Goal: Task Accomplishment & Management: Use online tool/utility

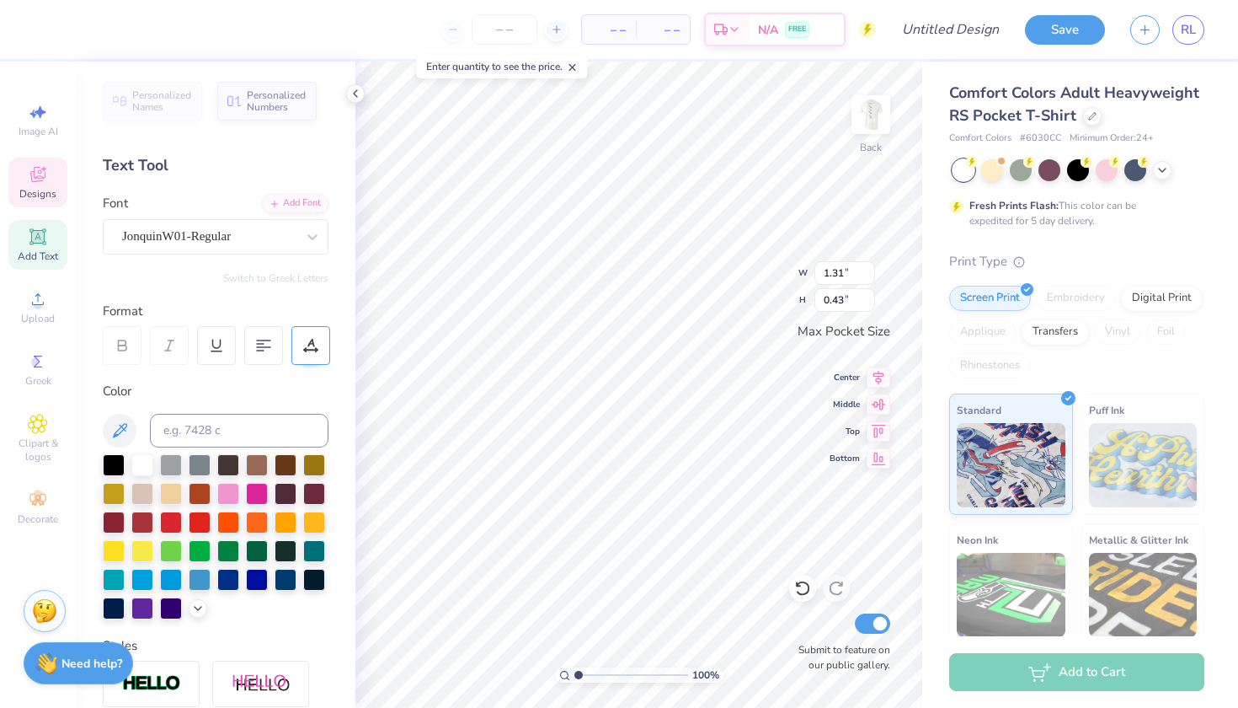
type textarea "KD"
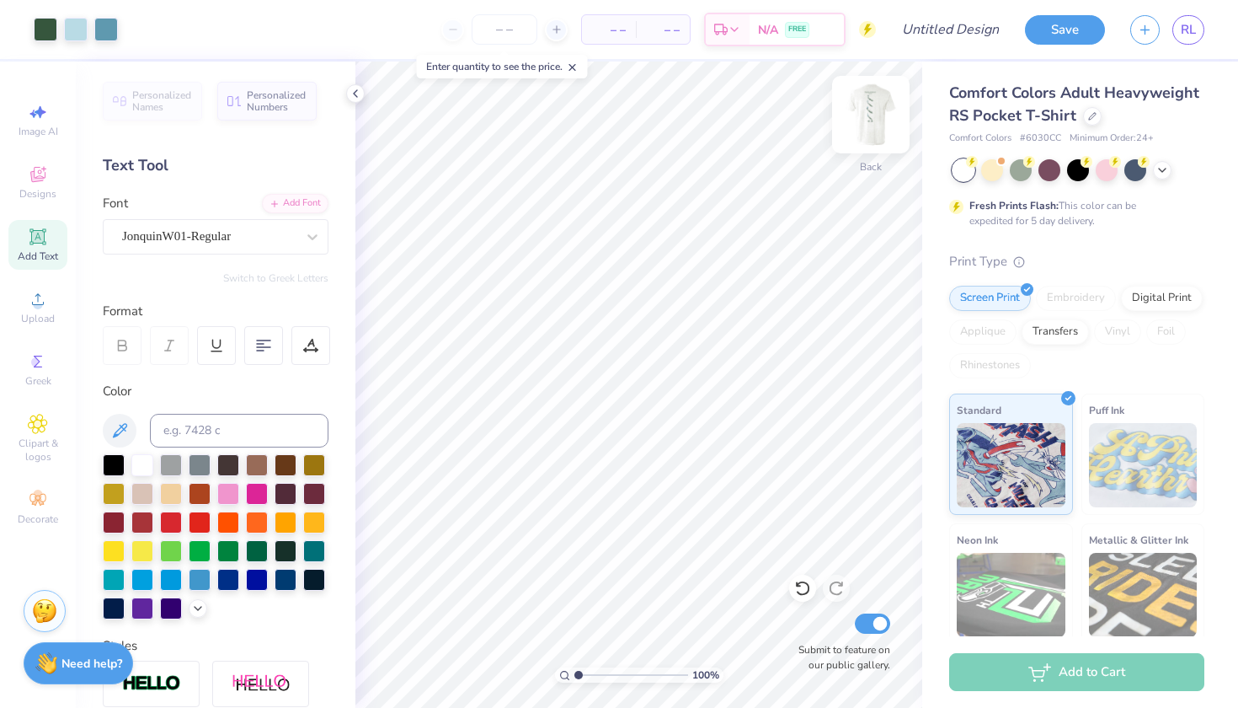
click at [875, 115] on img at bounding box center [870, 114] width 67 height 67
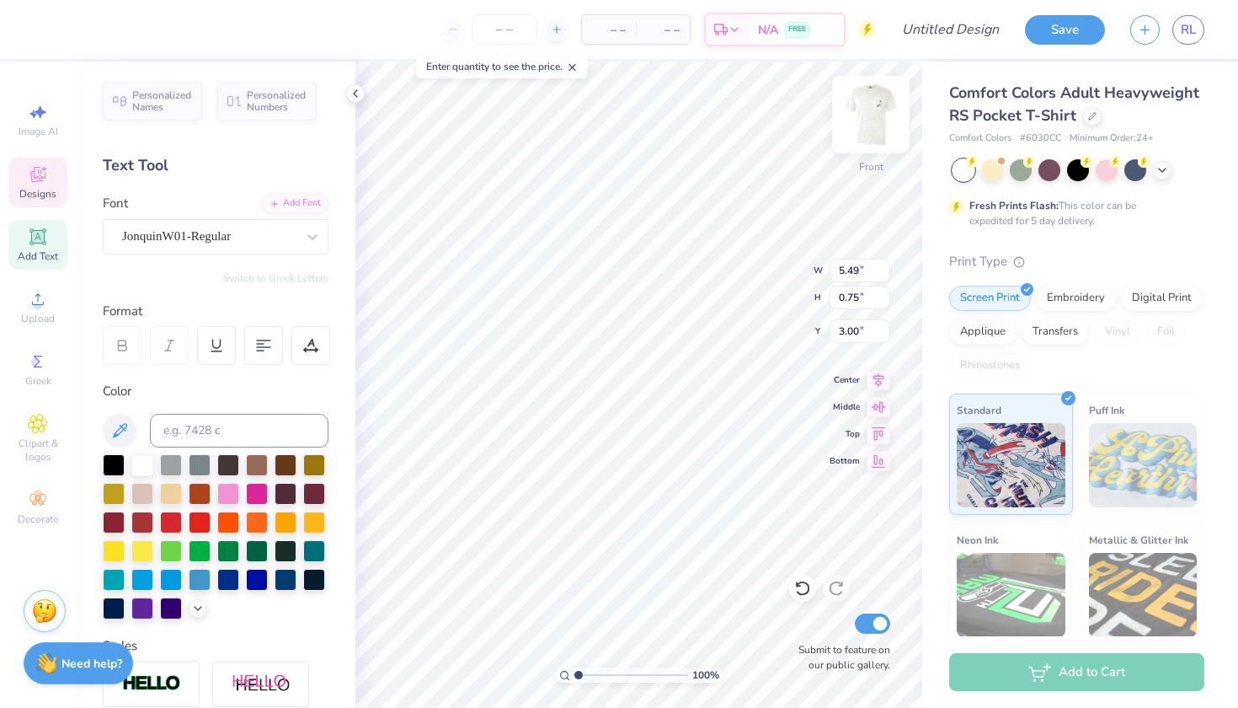
scroll to position [0, 2]
type textarea "Kappa Delta Date Party"
type input "2.92"
type input "1.80"
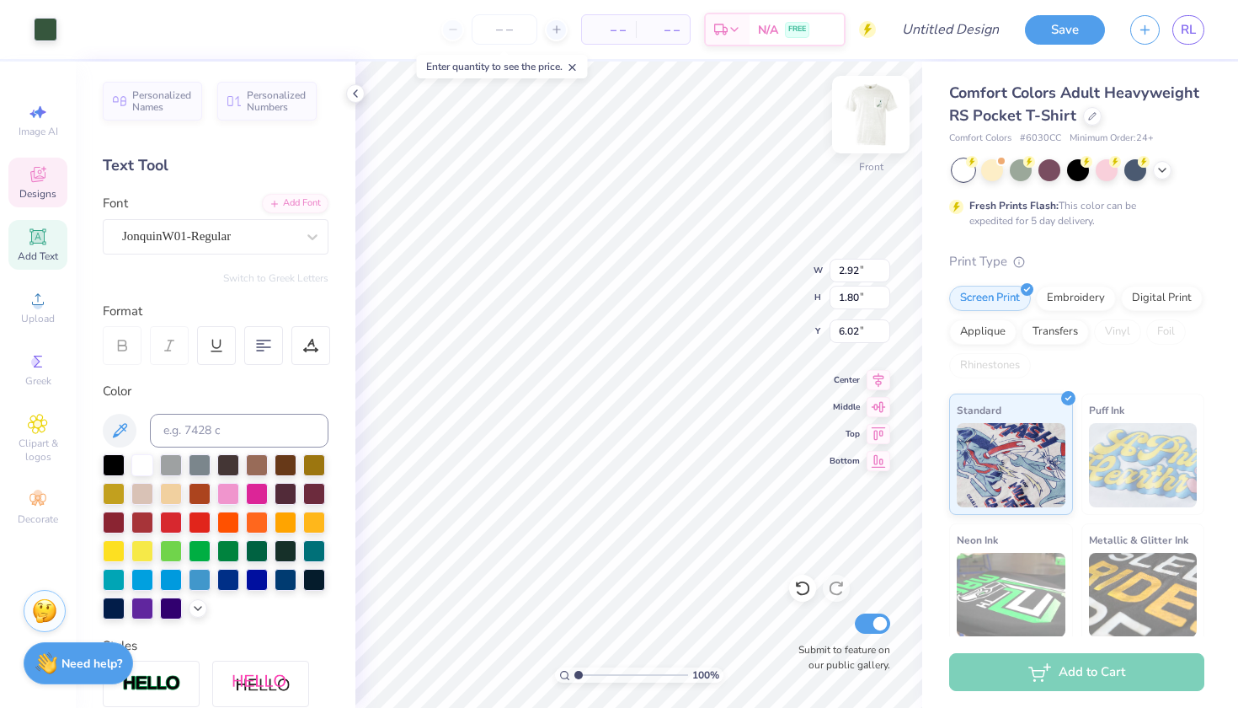
type input "6.02"
type input "9.29"
type input "0.74"
type input "3.01"
type input "4.80"
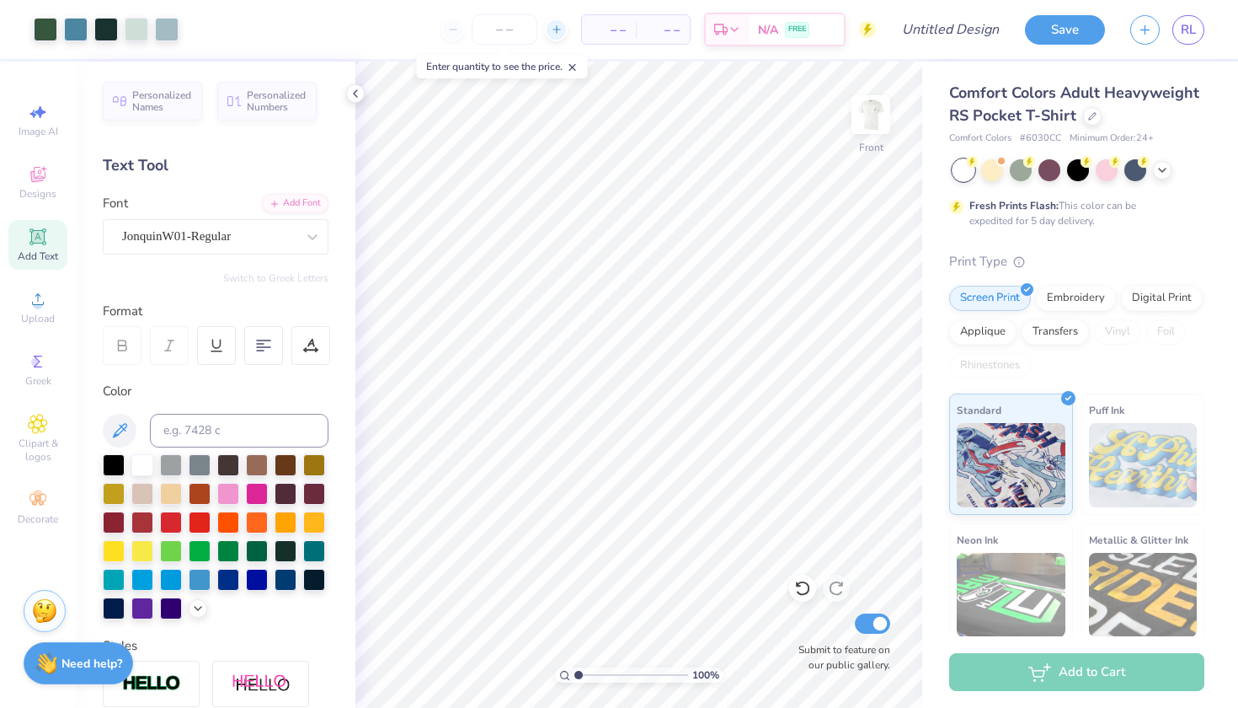
click at [553, 27] on icon at bounding box center [557, 30] width 12 height 12
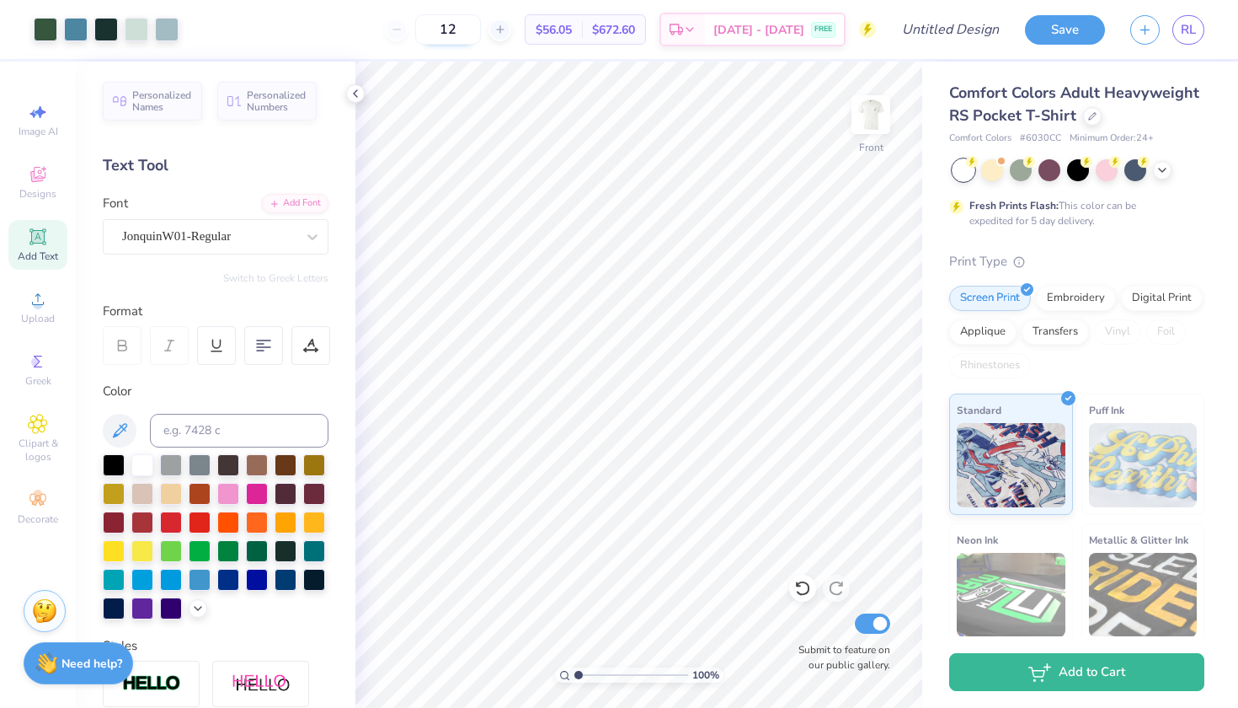
click at [468, 25] on input "12" at bounding box center [448, 29] width 66 height 30
click at [476, 32] on input "12" at bounding box center [448, 29] width 66 height 30
type input "1"
type input "90"
click at [1089, 116] on icon at bounding box center [1093, 114] width 8 height 8
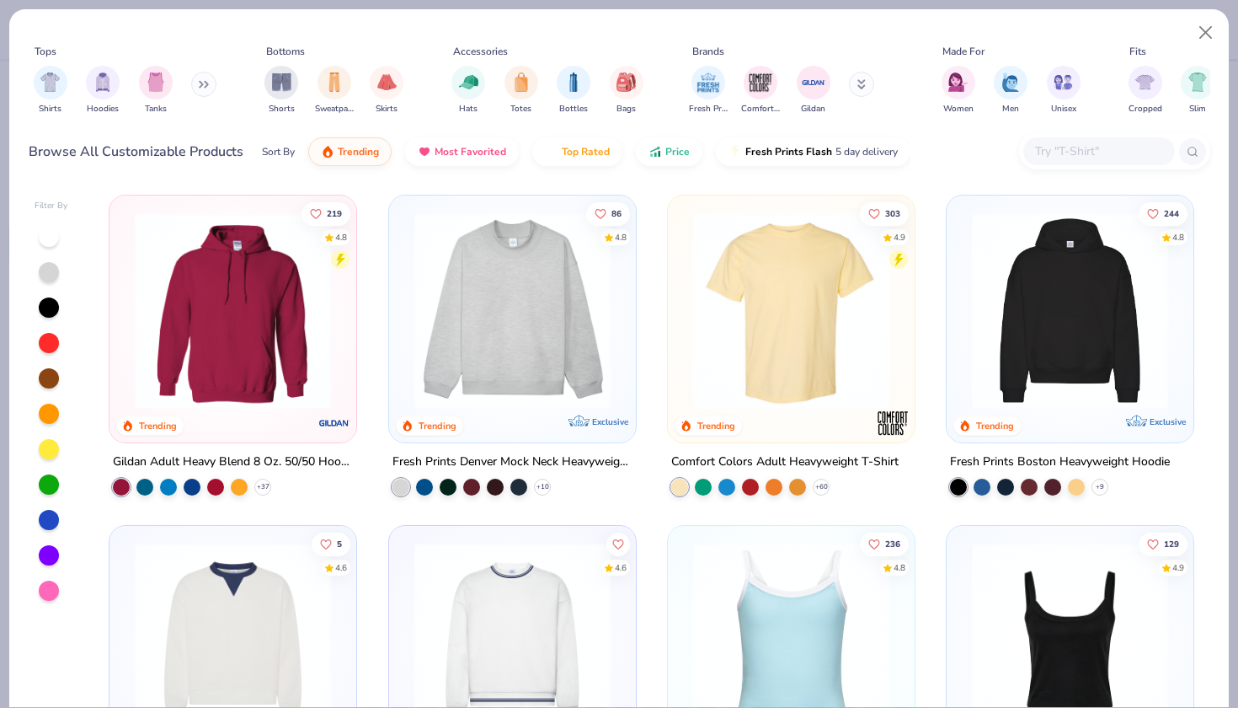
click at [820, 380] on img at bounding box center [791, 310] width 213 height 196
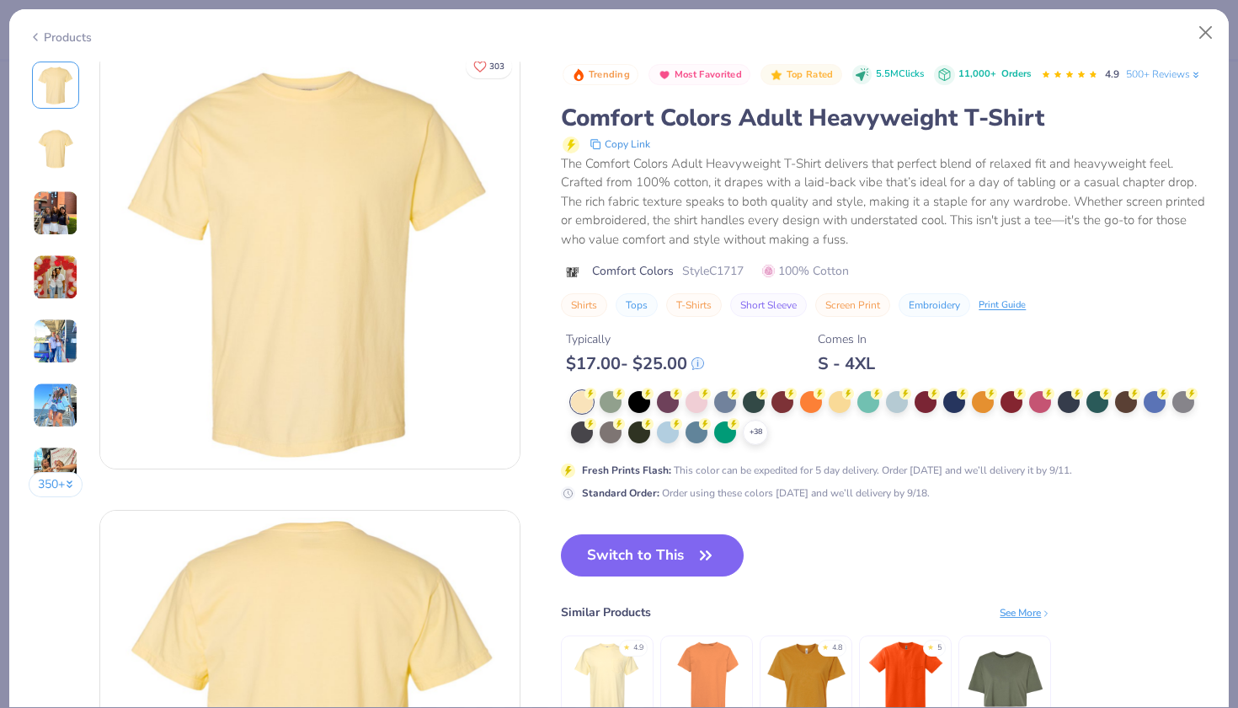
scroll to position [18, 0]
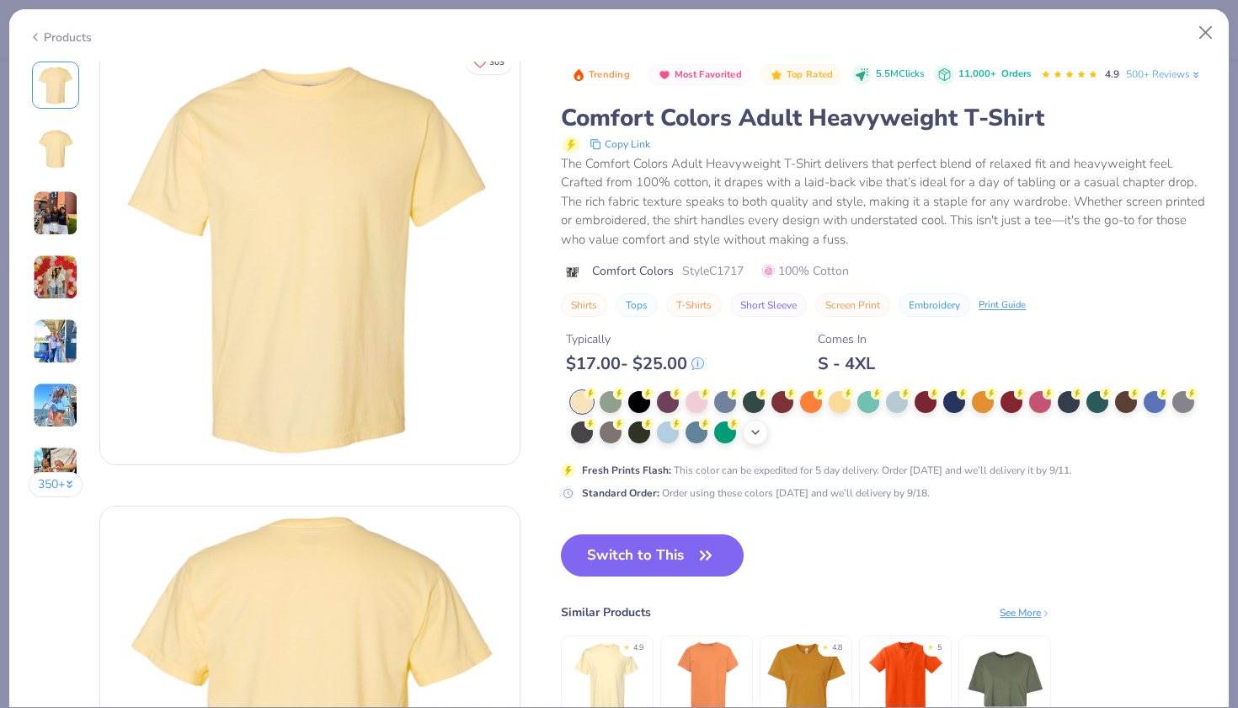
click at [757, 425] on icon at bounding box center [755, 431] width 13 height 13
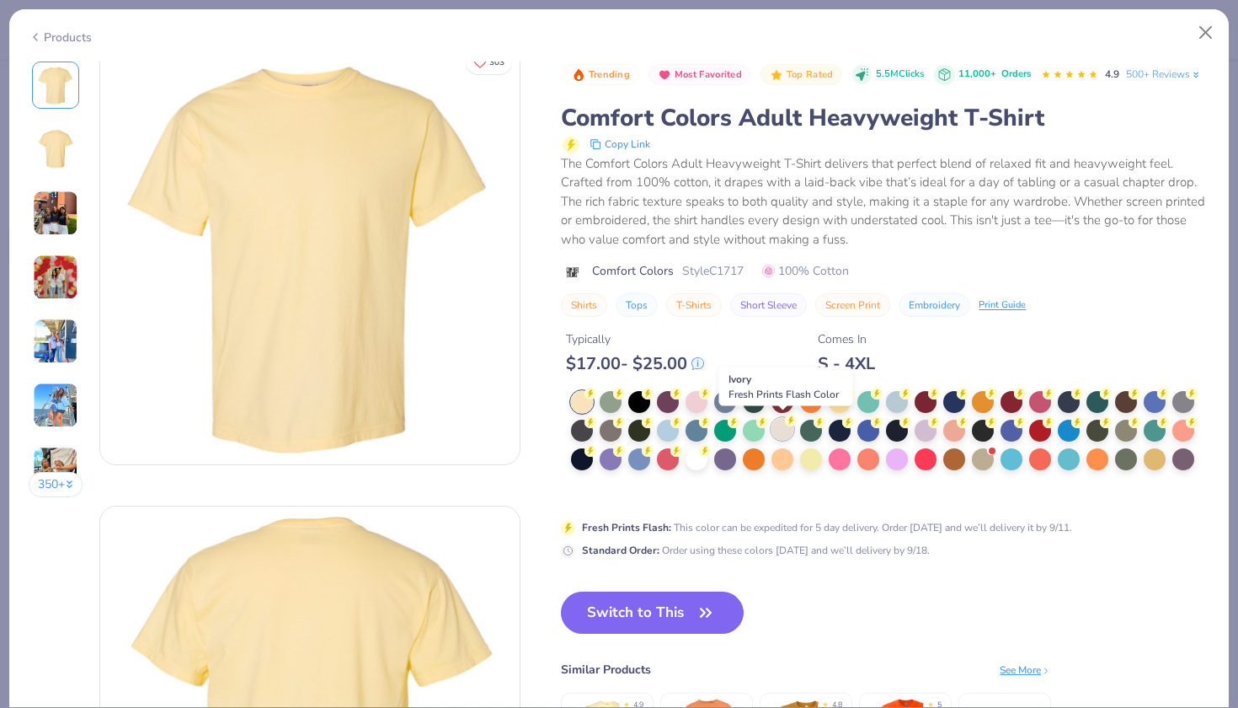
click at [784, 425] on div at bounding box center [783, 429] width 22 height 22
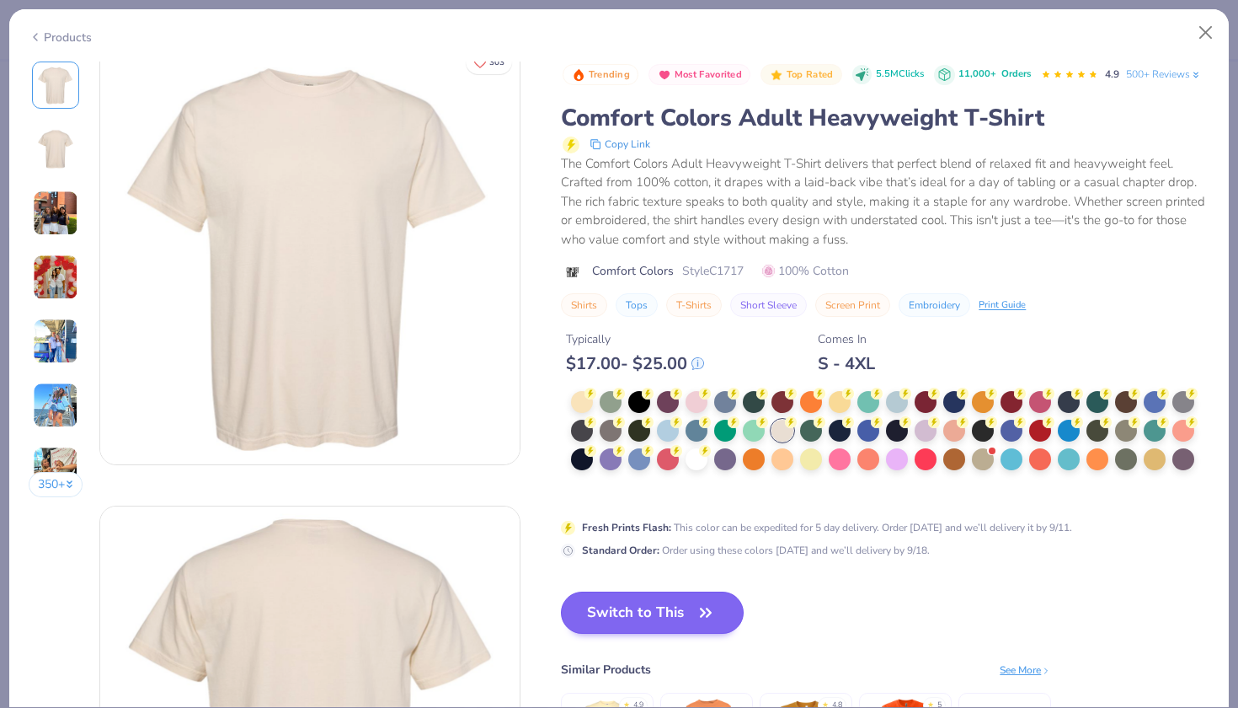
click at [682, 612] on button "Switch to This" at bounding box center [652, 612] width 183 height 42
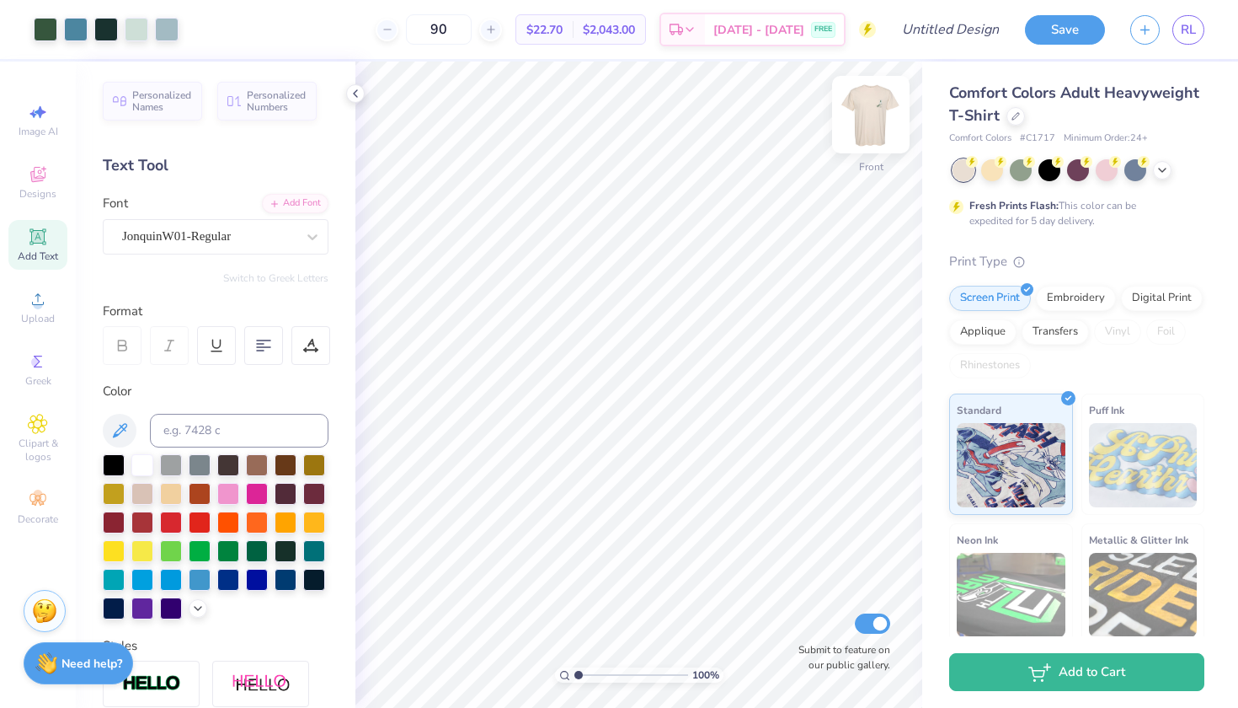
click at [869, 122] on img at bounding box center [870, 114] width 67 height 67
click at [860, 127] on img at bounding box center [870, 114] width 67 height 67
click at [1045, 31] on button "Save" at bounding box center [1065, 27] width 80 height 29
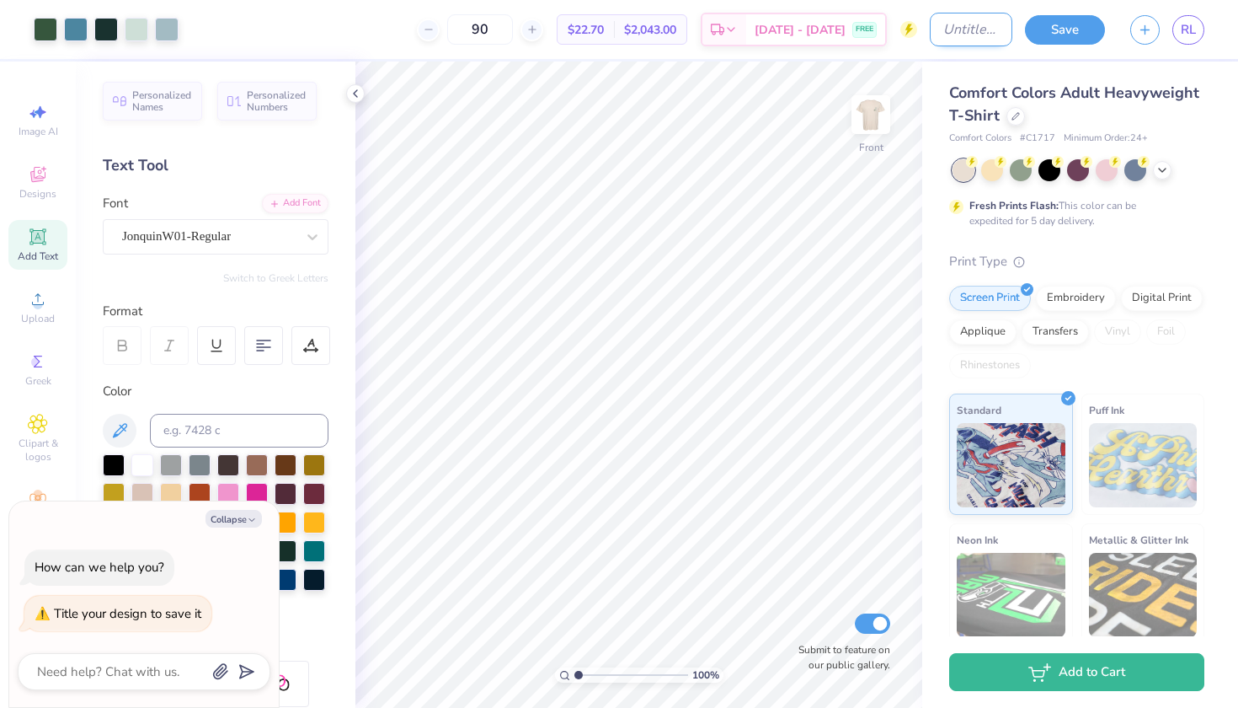
type textarea "x"
click at [965, 24] on input "Design Title" at bounding box center [971, 30] width 83 height 34
type input "d"
type textarea "x"
type input "da"
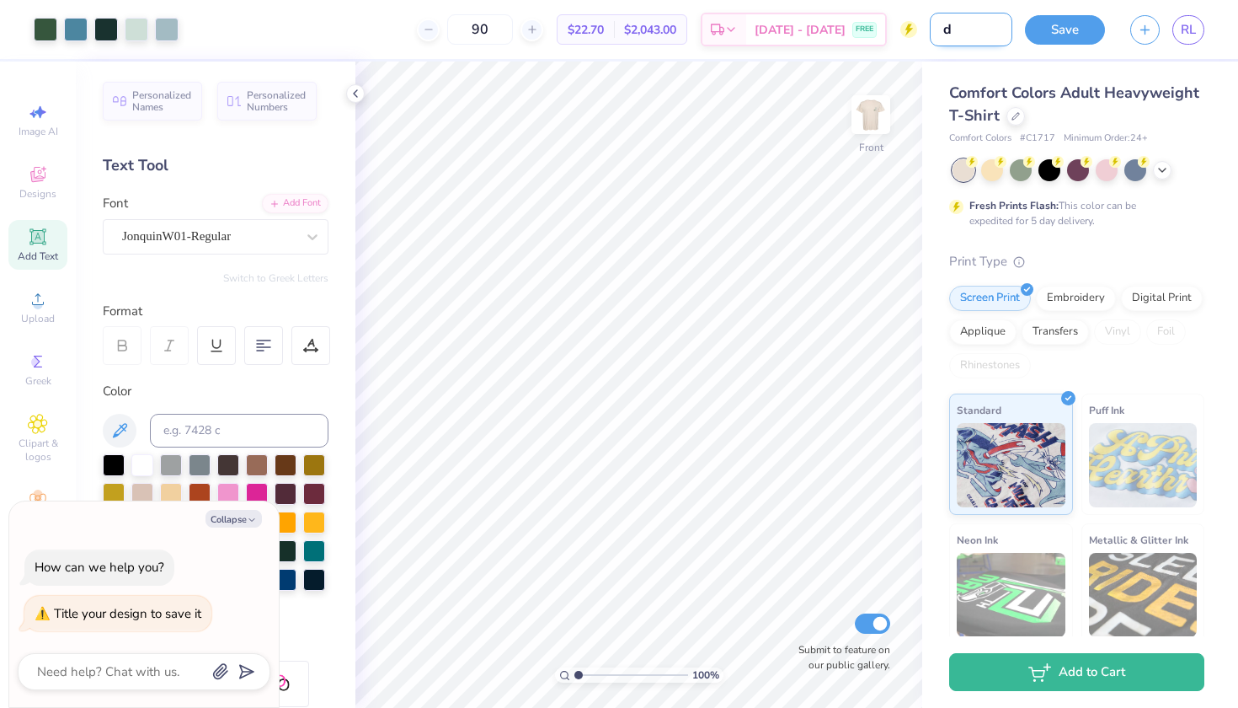
type textarea "x"
type input "dat"
type textarea "x"
type input "date"
type textarea "x"
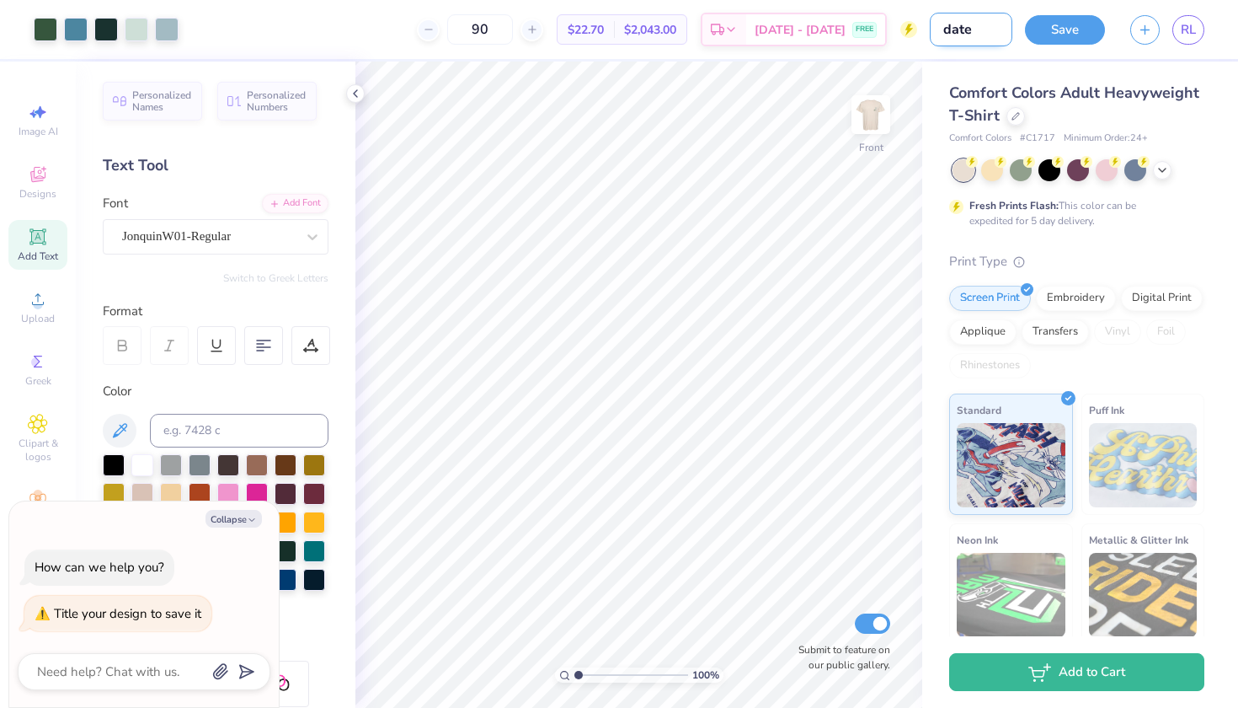
type input "date"
type textarea "x"
type input "date ["
type textarea "x"
type input "date [a"
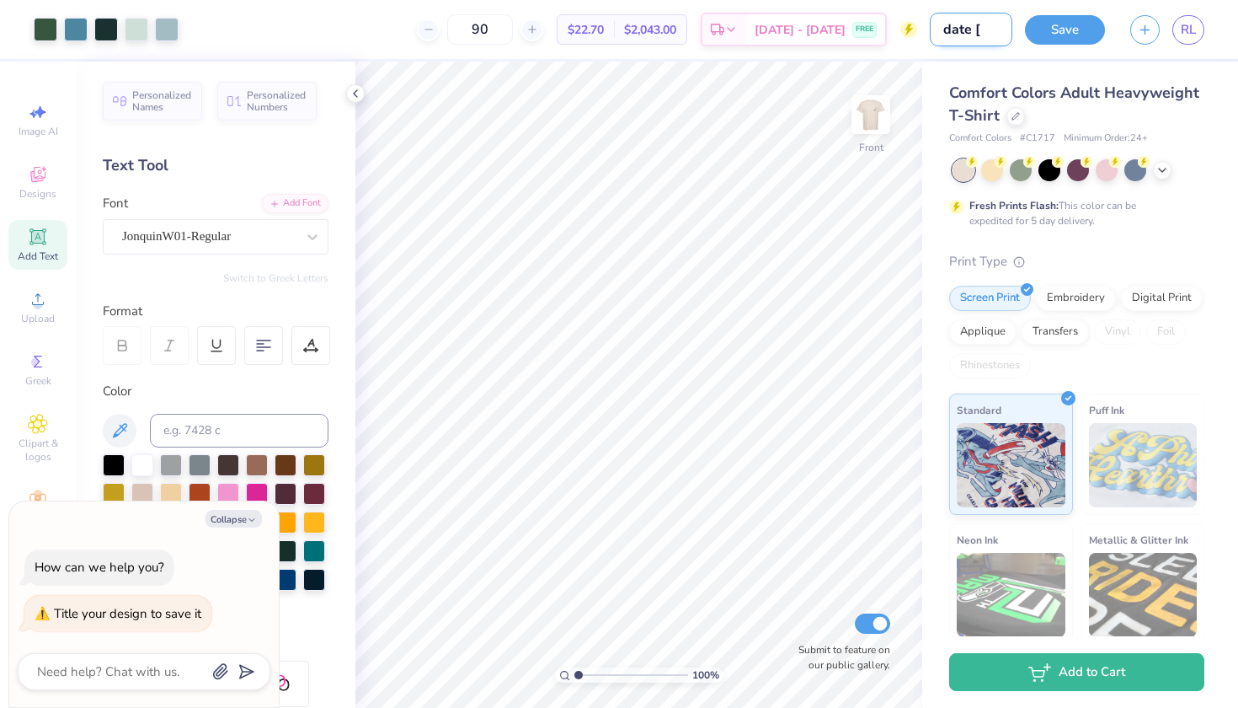
type textarea "x"
type input "date [ar"
type textarea "x"
type input "date [art"
type textarea "x"
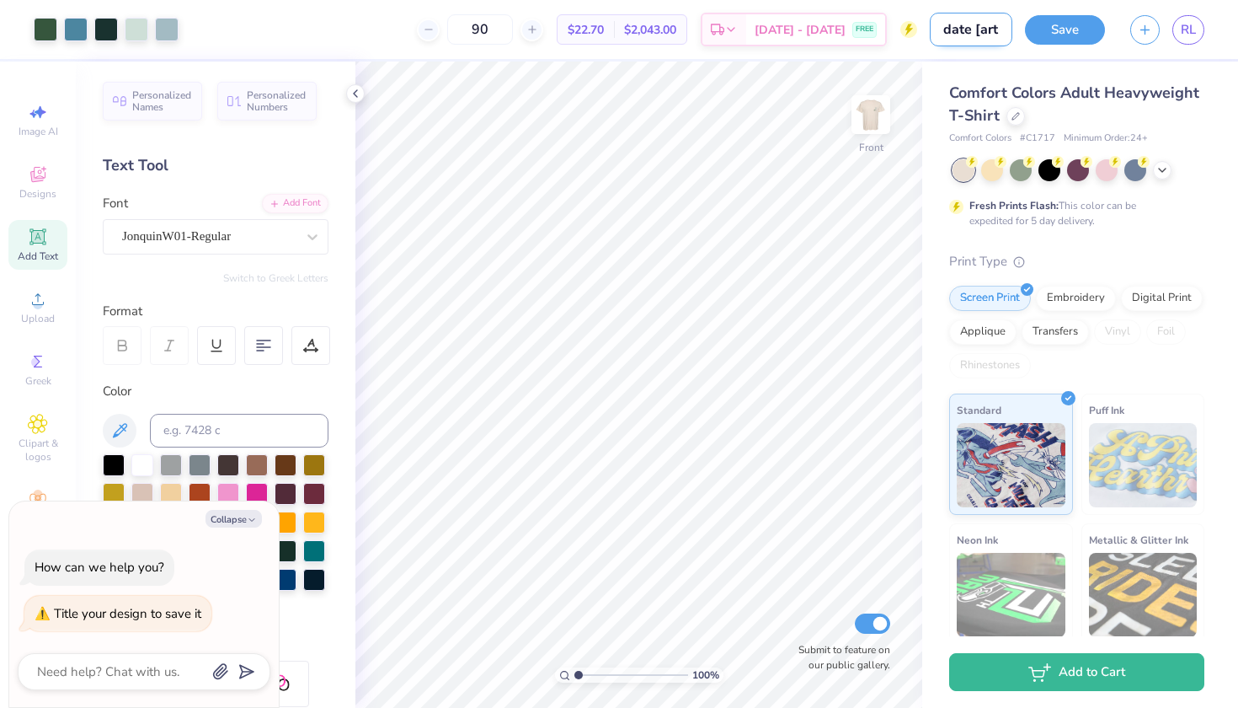
type input "date [arty"
type textarea "x"
type input "date [art"
type textarea "x"
type input "date [ar"
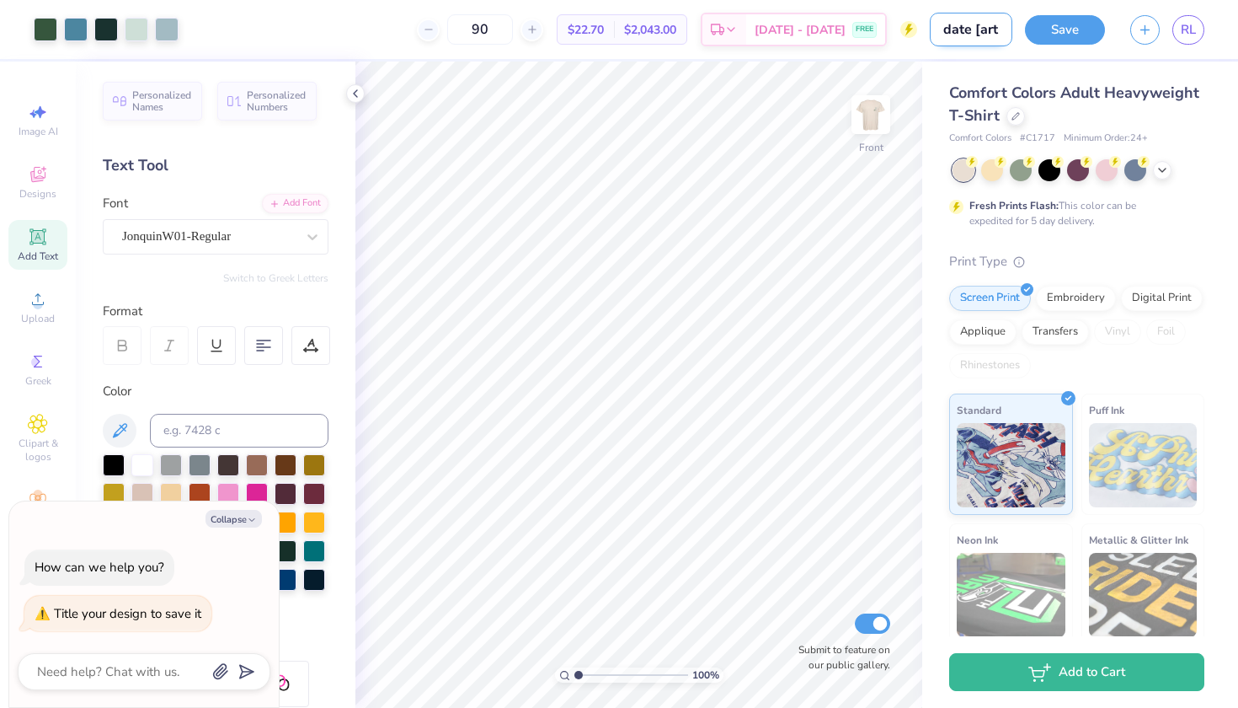
type textarea "x"
type input "date [a"
type textarea "x"
type input "date ["
type textarea "x"
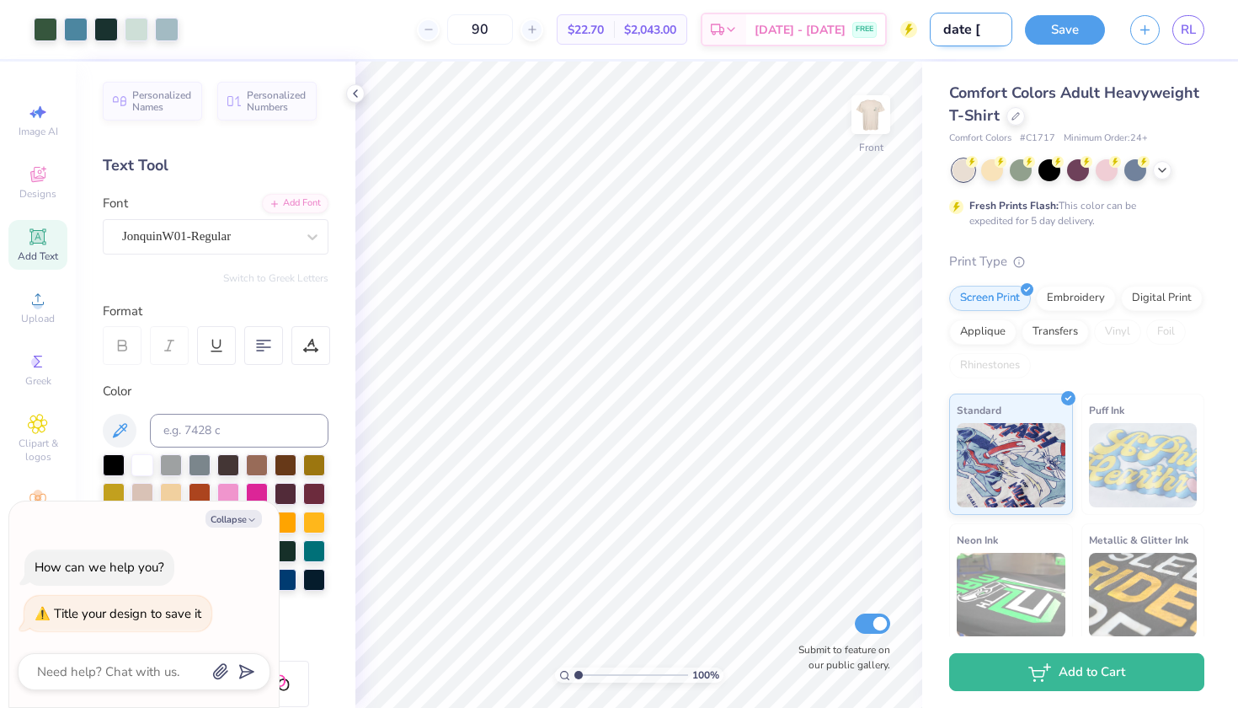
type input "date"
type textarea "x"
type input "date p"
type textarea "x"
type input "date pa"
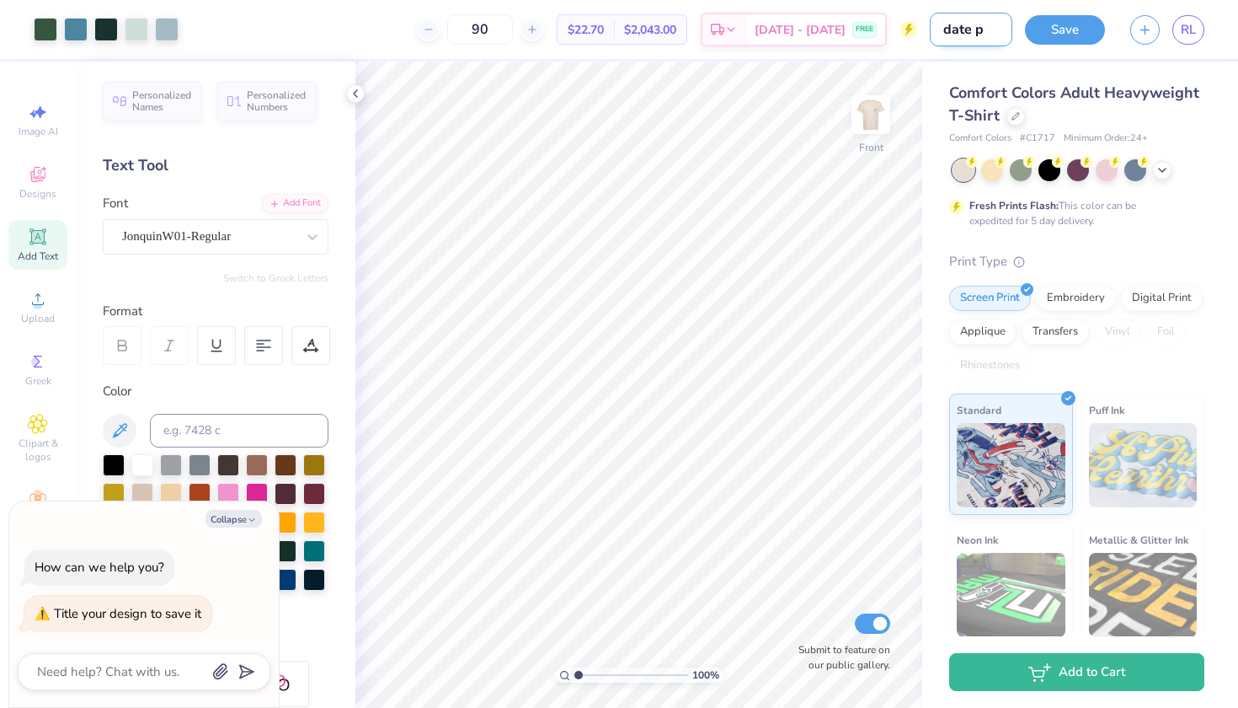
type textarea "x"
type input "date par"
type textarea "x"
type input "date part"
type textarea "x"
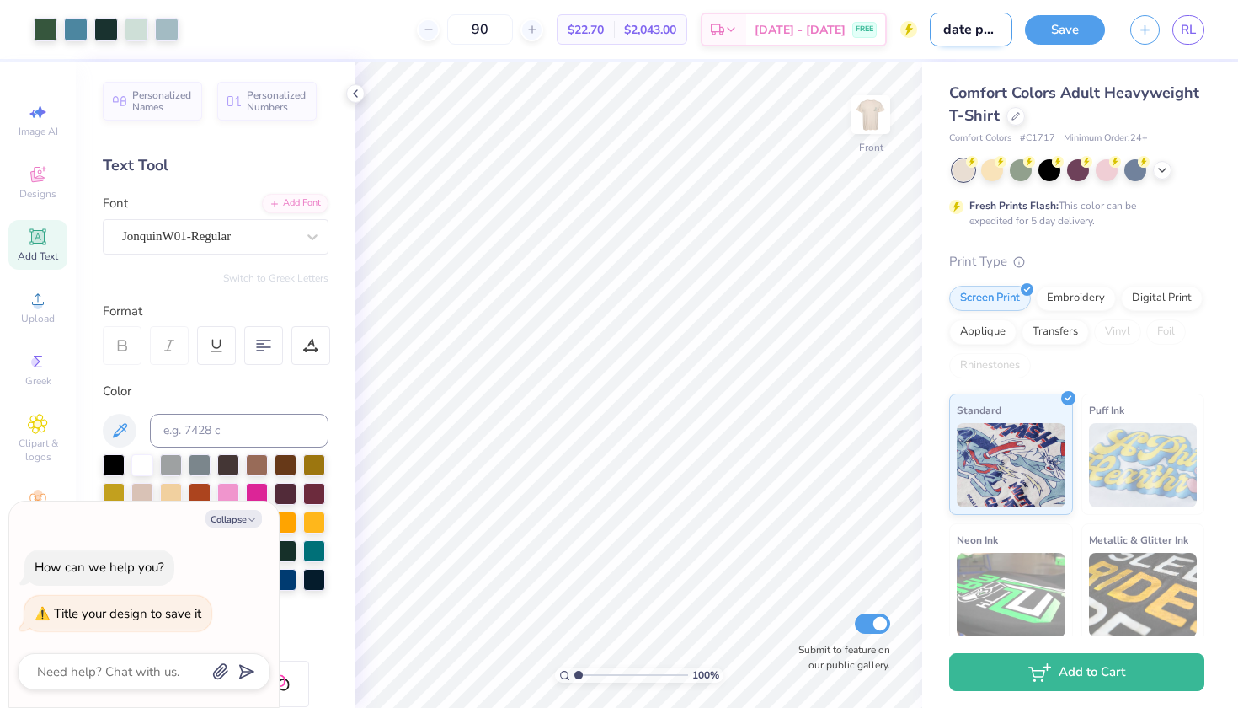
type input "date party"
type textarea "x"
type input "date party"
type textarea "x"
type input "date party o"
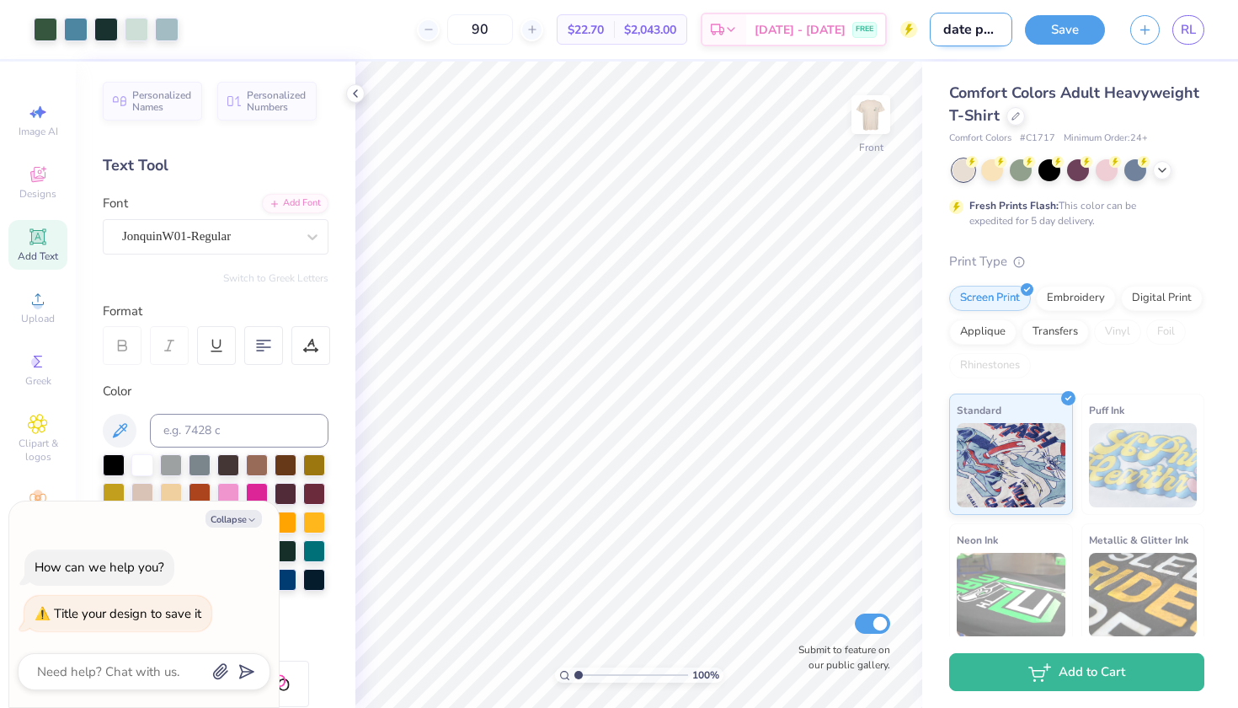
type textarea "x"
type input "date party ot"
type textarea "x"
type input "date party ote"
type textarea "x"
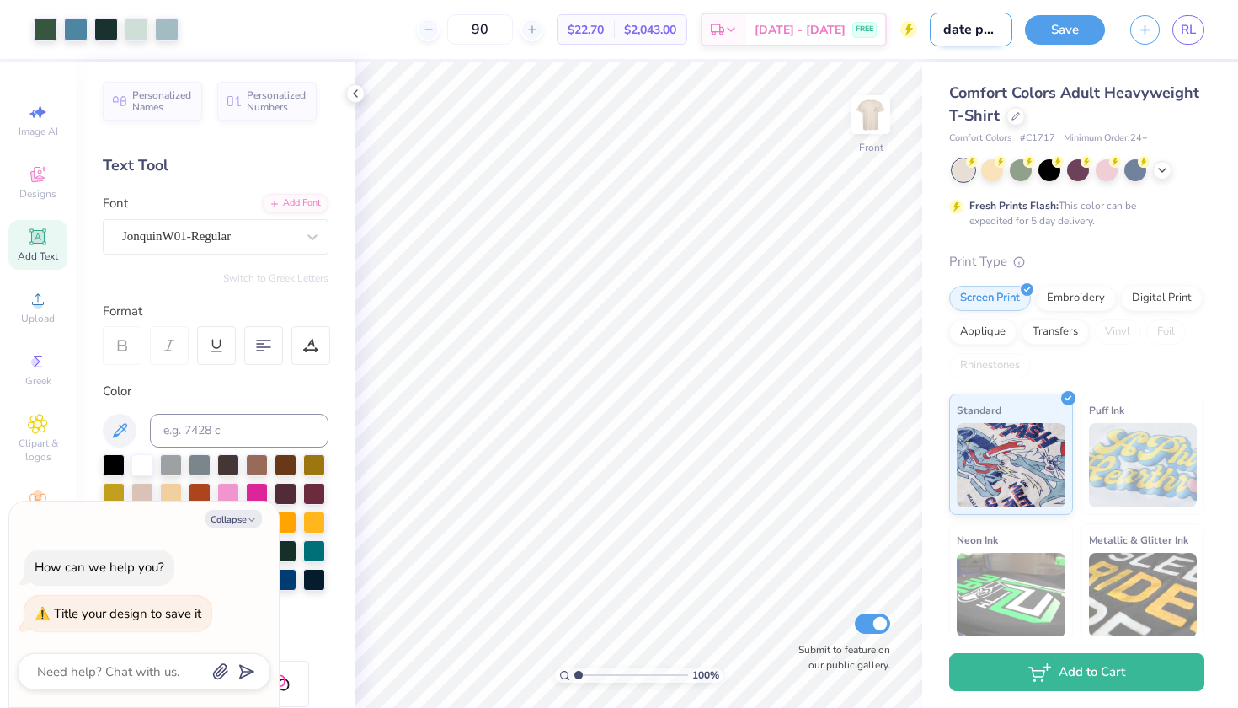
type input "date party otet"
type textarea "x"
type input "date party ote"
type textarea "x"
type input "date party ot"
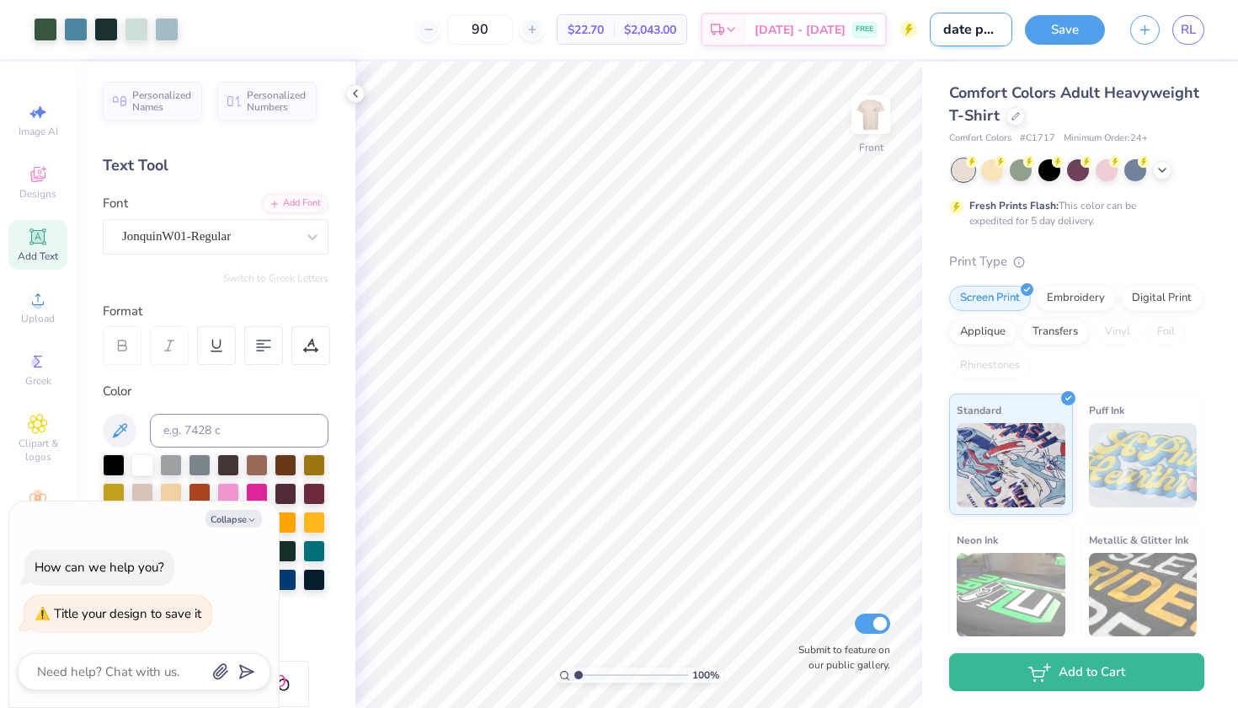
type textarea "x"
type input "date party o"
type textarea "x"
type input "date party"
type textarea "x"
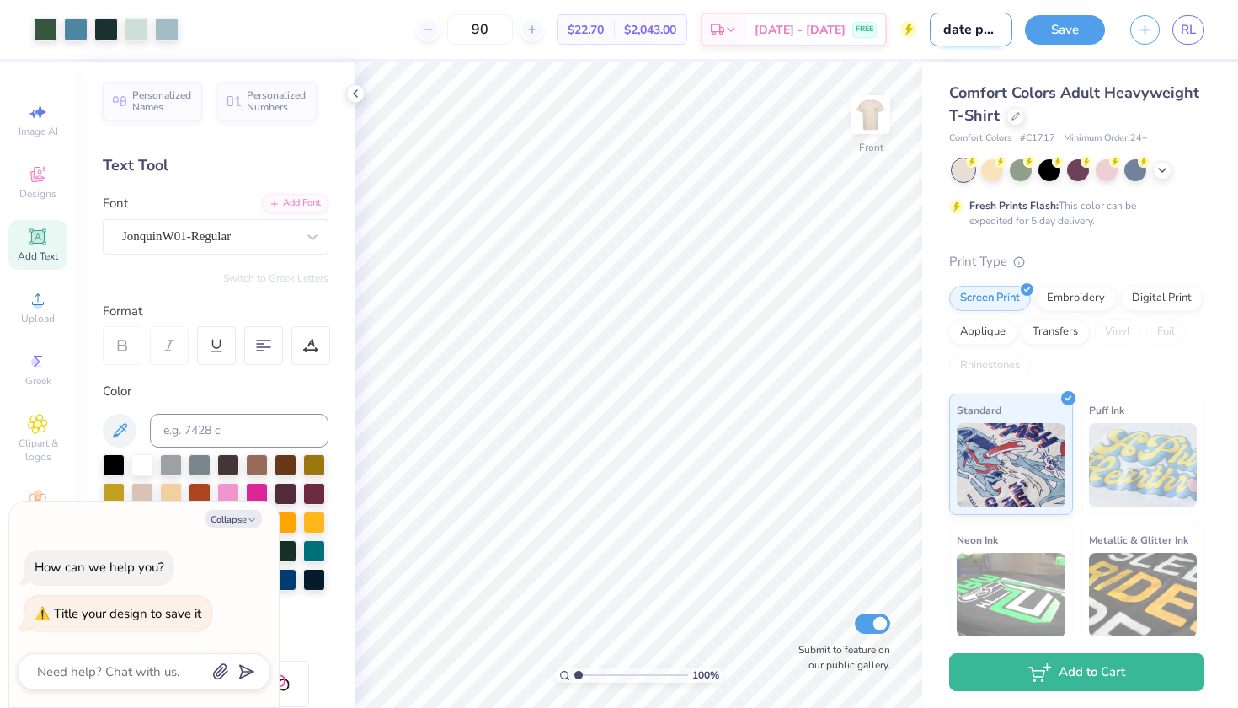
type input "date party"
type textarea "x"
type input "date party?"
type textarea "x"
type input "date party?"
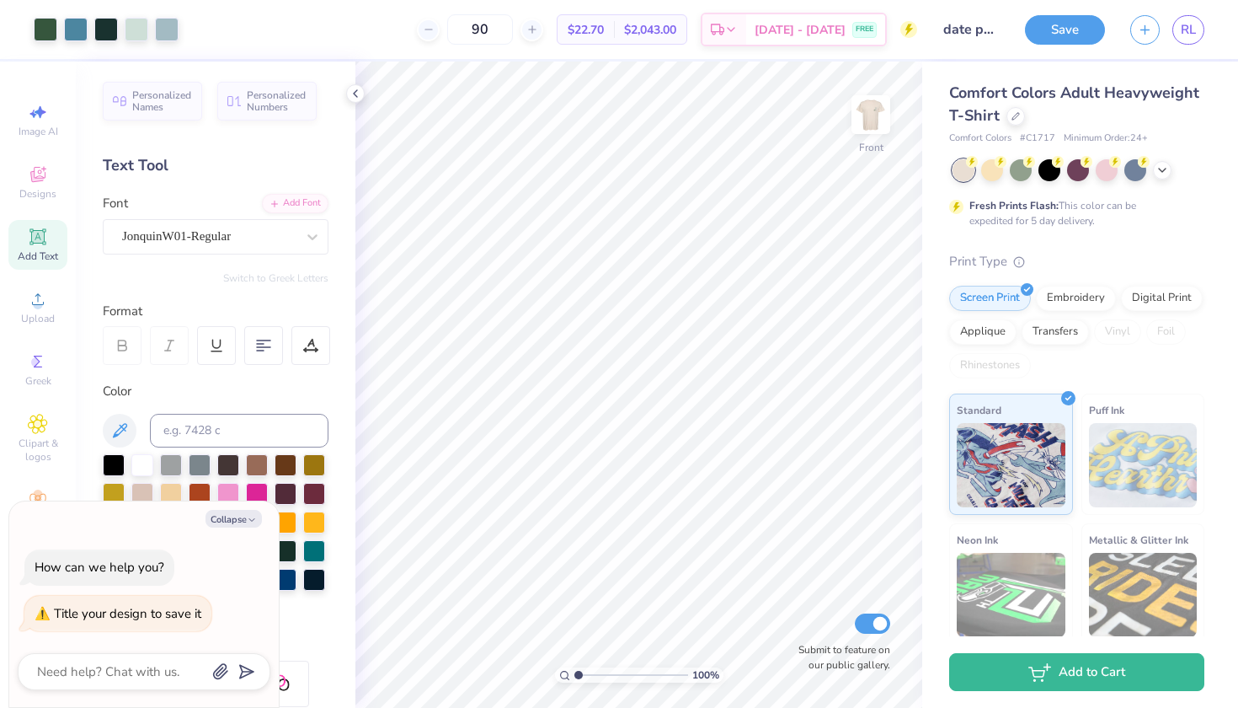
click at [1087, 20] on button "Save" at bounding box center [1065, 29] width 80 height 29
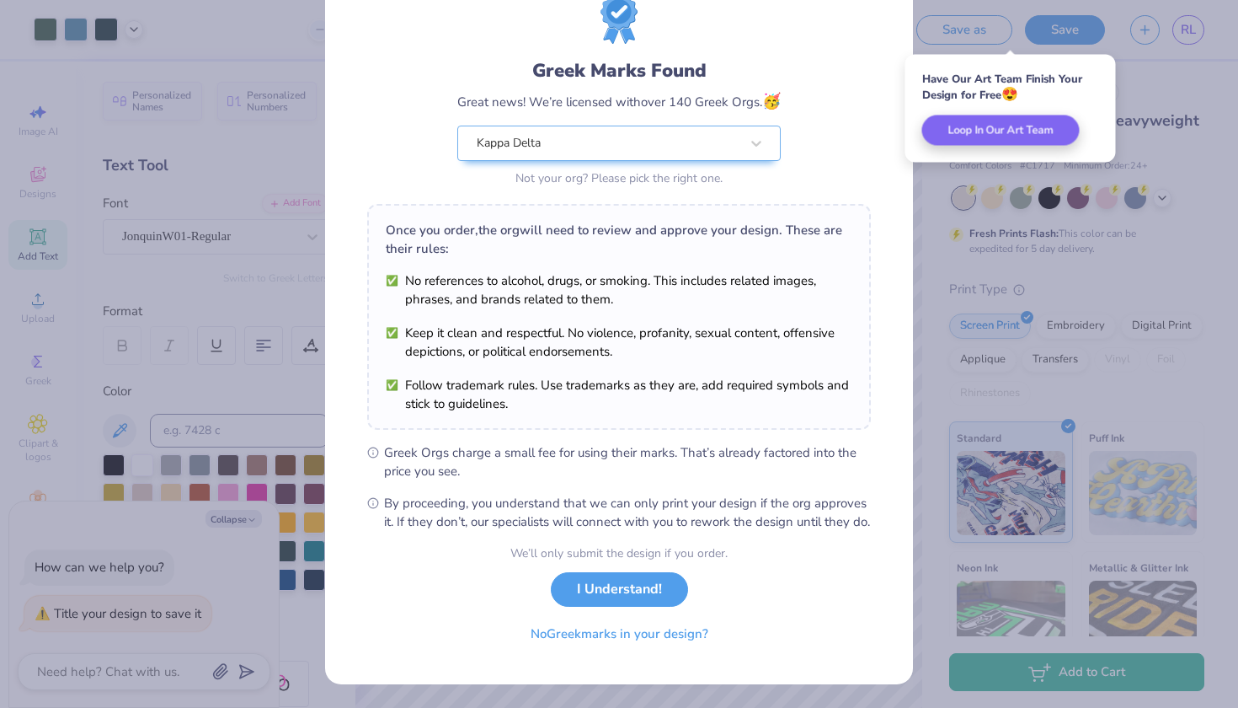
scroll to position [81, 0]
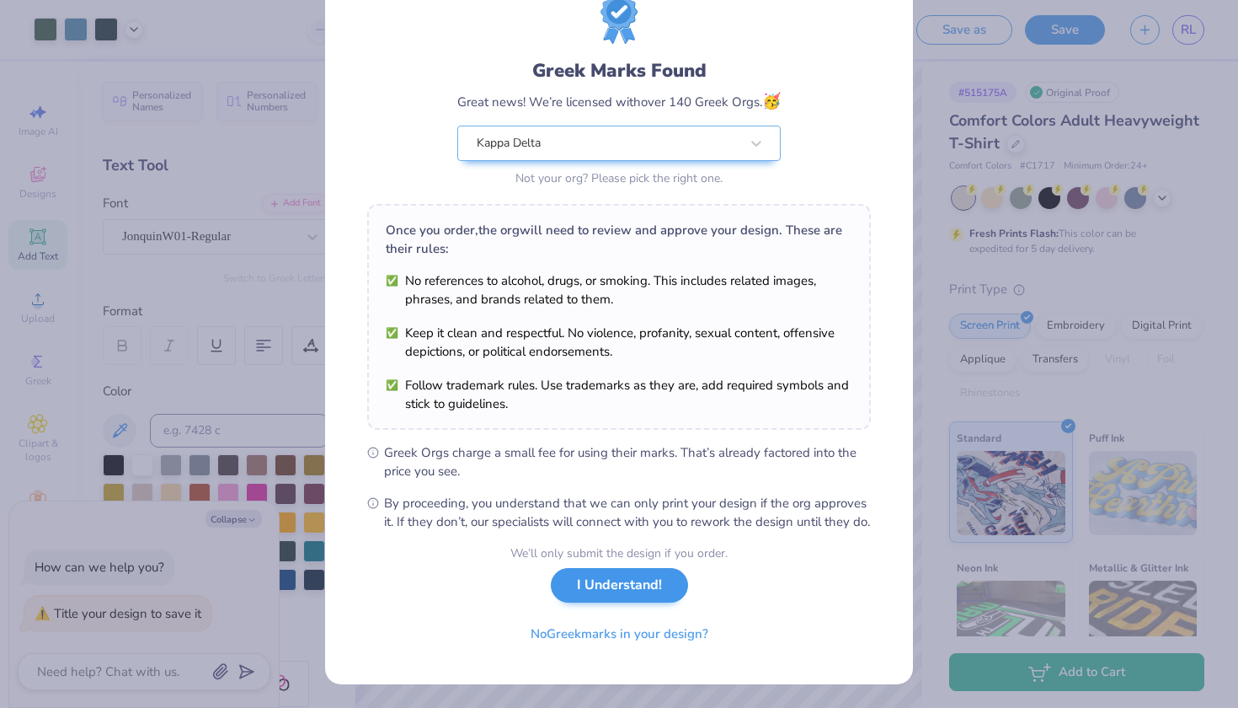
click at [620, 590] on button "I Understand!" at bounding box center [619, 585] width 137 height 35
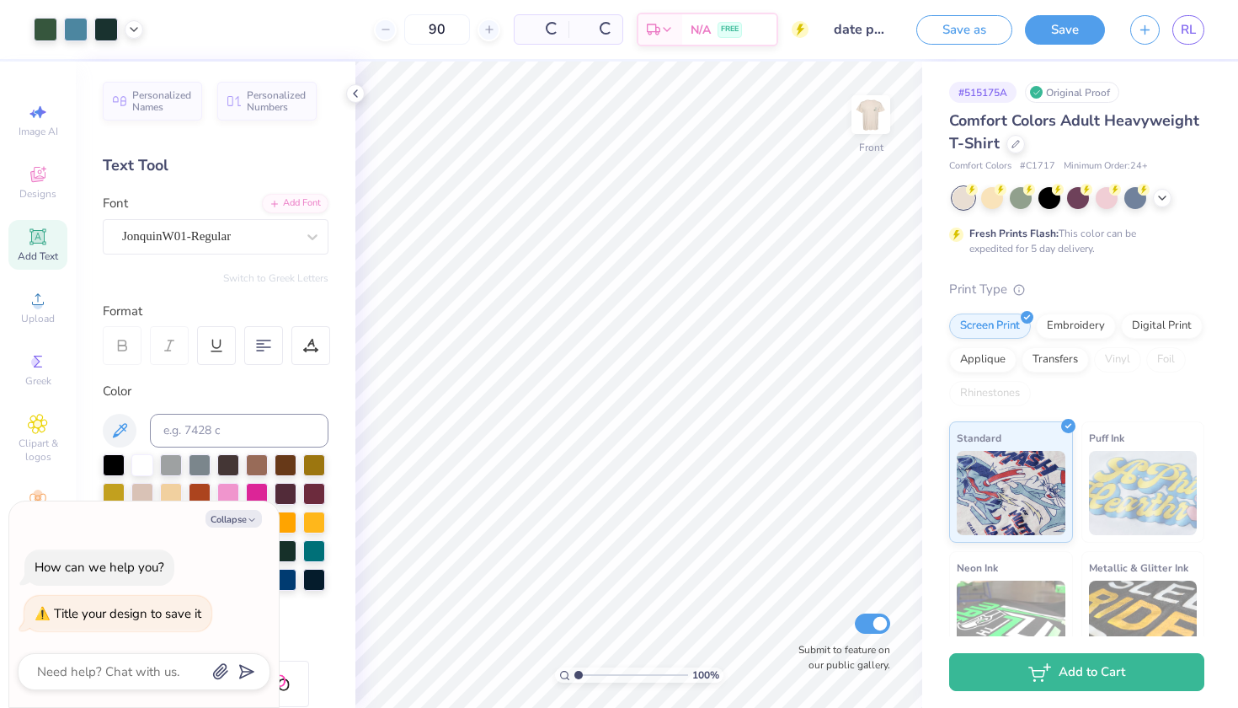
scroll to position [0, 0]
type textarea "x"
